Goal: Information Seeking & Learning: Learn about a topic

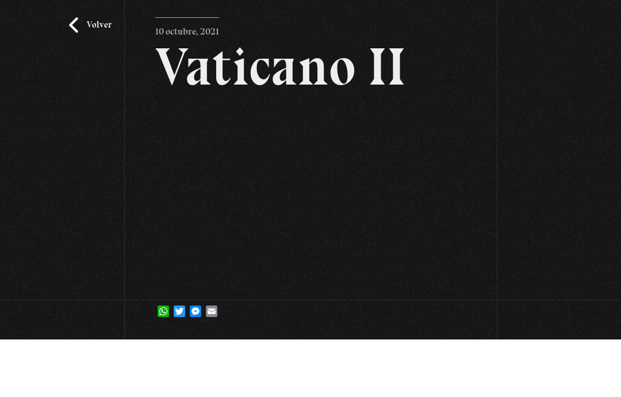
scroll to position [74, 0]
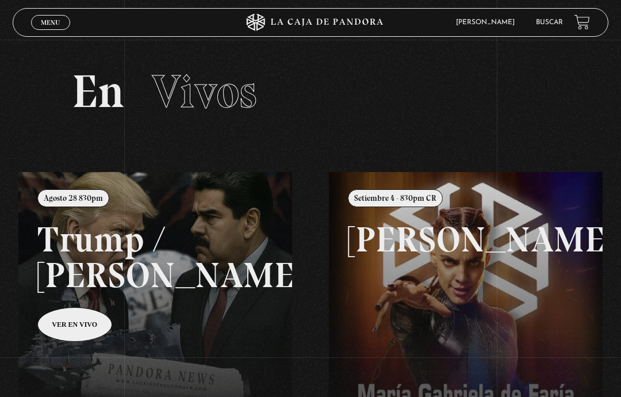
click at [544, 26] on link "Buscar" at bounding box center [549, 22] width 27 height 7
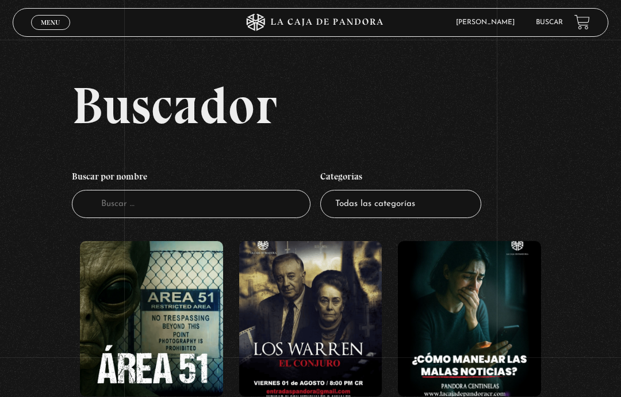
click at [421, 218] on select "Todas las categorías 11:11 Humanitario (1) Amo los Lunes (2) Análisis de series…" at bounding box center [400, 204] width 161 height 28
select select "centinelas"
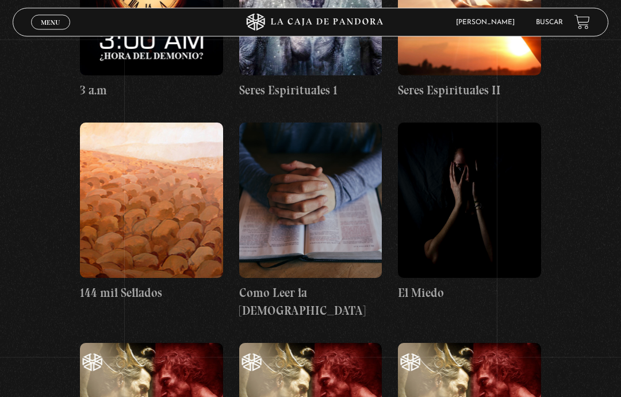
scroll to position [7704, 0]
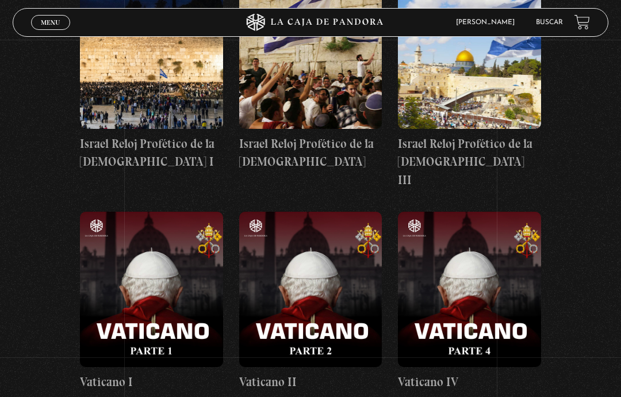
click at [334, 212] on figure at bounding box center [310, 289] width 143 height 155
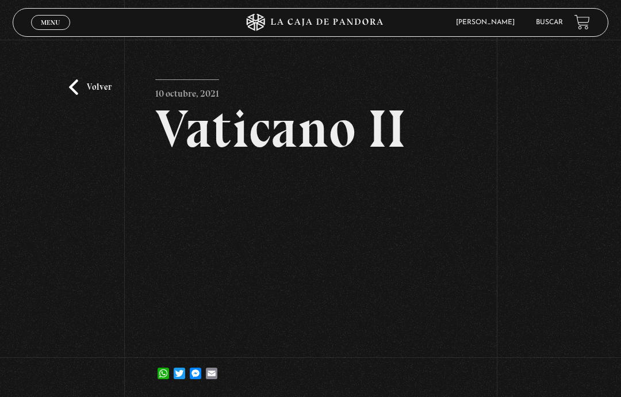
click at [544, 223] on div "Volver 10 octubre, 2021 Vaticano II WhatsApp Twitter Messenger Email" at bounding box center [310, 220] width 621 height 360
click at [549, 25] on link "Buscar" at bounding box center [549, 22] width 27 height 7
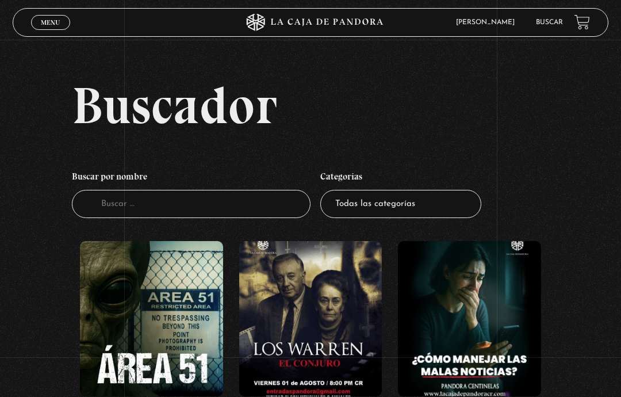
click at [446, 207] on select "Todas las categorías 11:11 Humanitario (1) Amo los [DATE] (2) Análisis de serie…" at bounding box center [400, 204] width 161 height 28
select select "nuevo-orden-mundial-nwo"
